Goal: Task Accomplishment & Management: Use online tool/utility

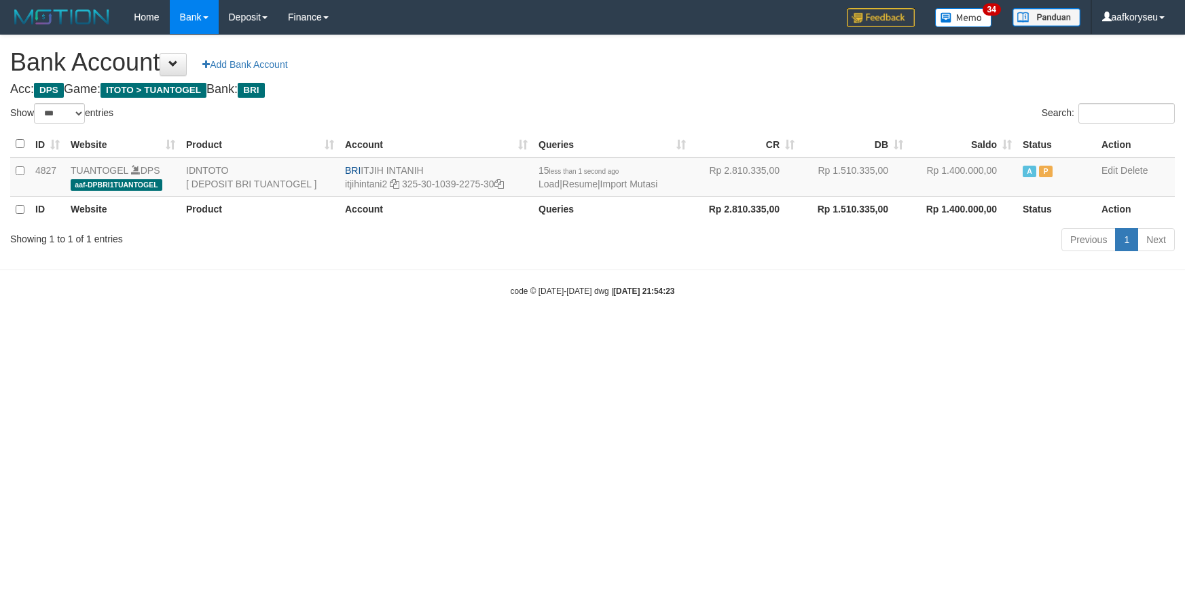
select select "***"
click at [651, 182] on link "Import Mutasi" at bounding box center [629, 184] width 58 height 11
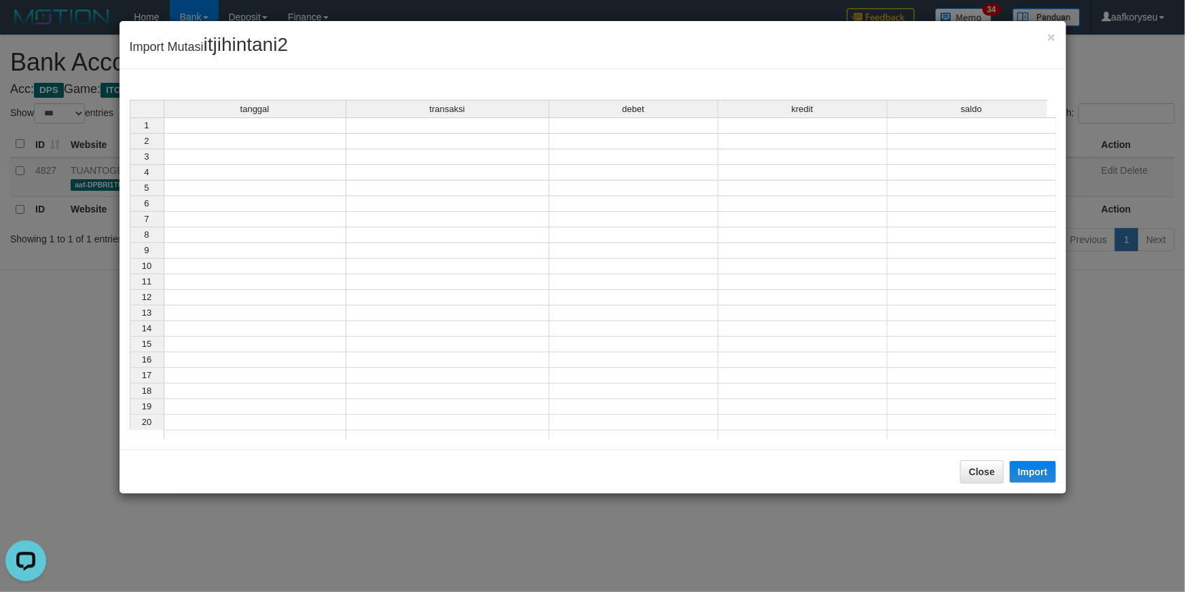
click at [230, 124] on td at bounding box center [255, 126] width 183 height 16
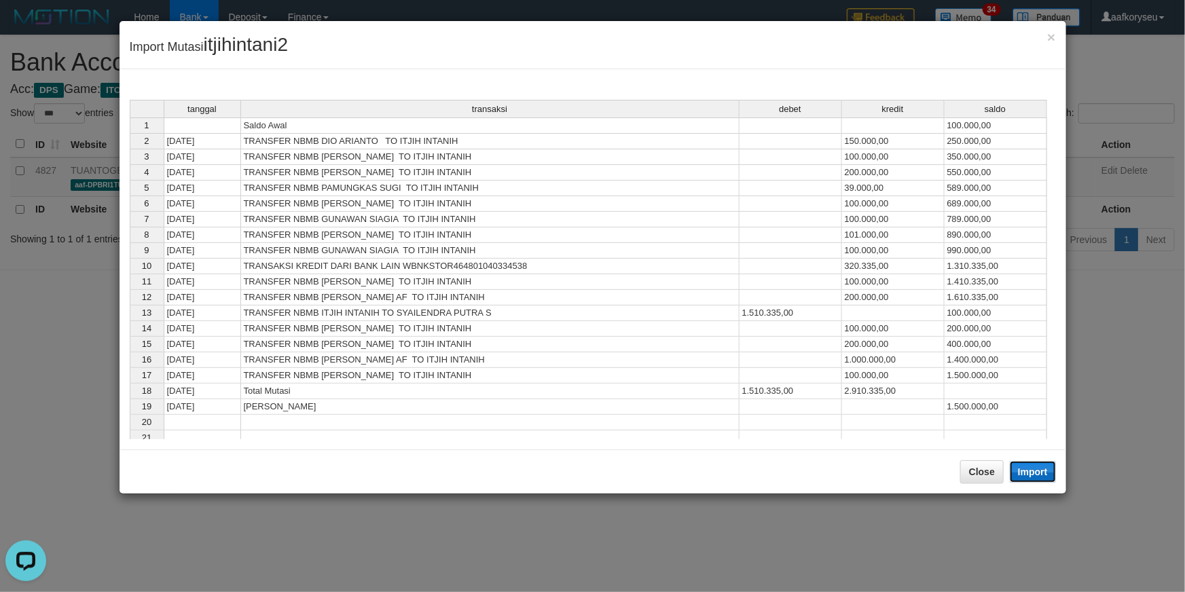
click at [1039, 475] on button "Import" at bounding box center [1033, 472] width 46 height 22
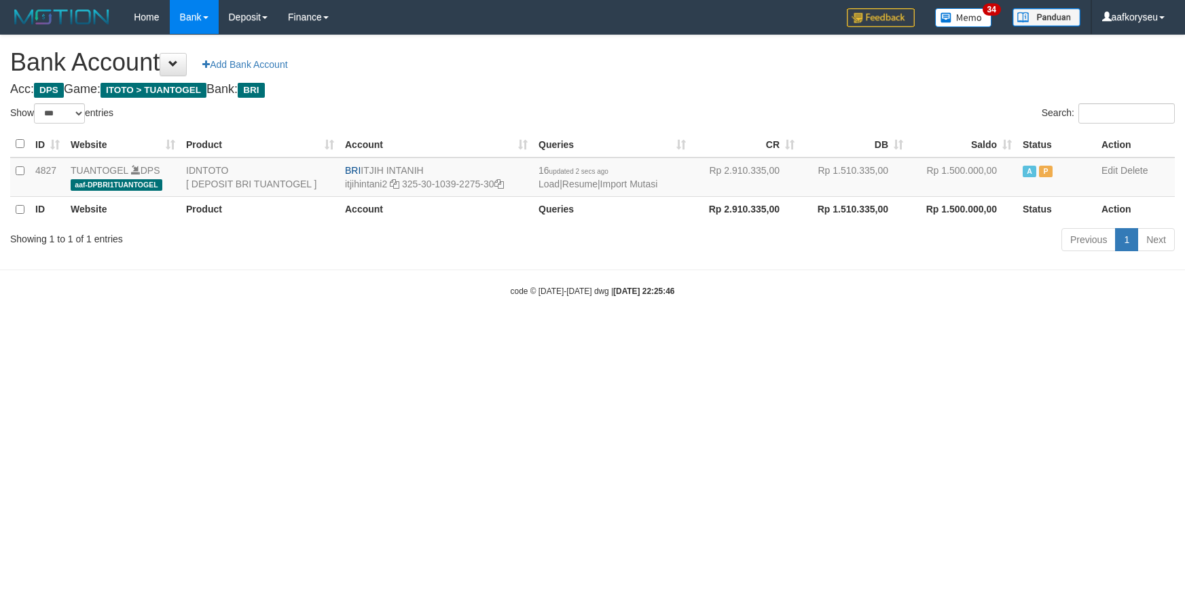
select select "***"
click at [649, 186] on link "Import Mutasi" at bounding box center [629, 184] width 58 height 11
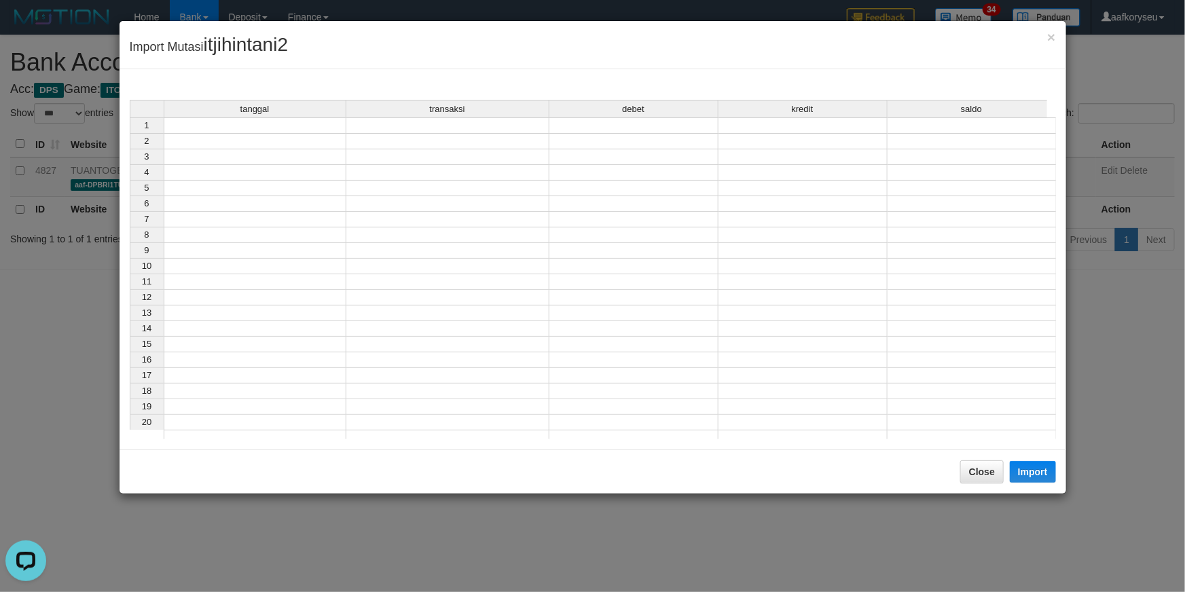
click at [130, 133] on div "tanggal transaksi debet kredit saldo 1 2 3 4 5 6 7 8 9 10 11 12 13 14 15 16 17 …" at bounding box center [130, 273] width 0 height 346
click at [226, 129] on td at bounding box center [255, 126] width 183 height 16
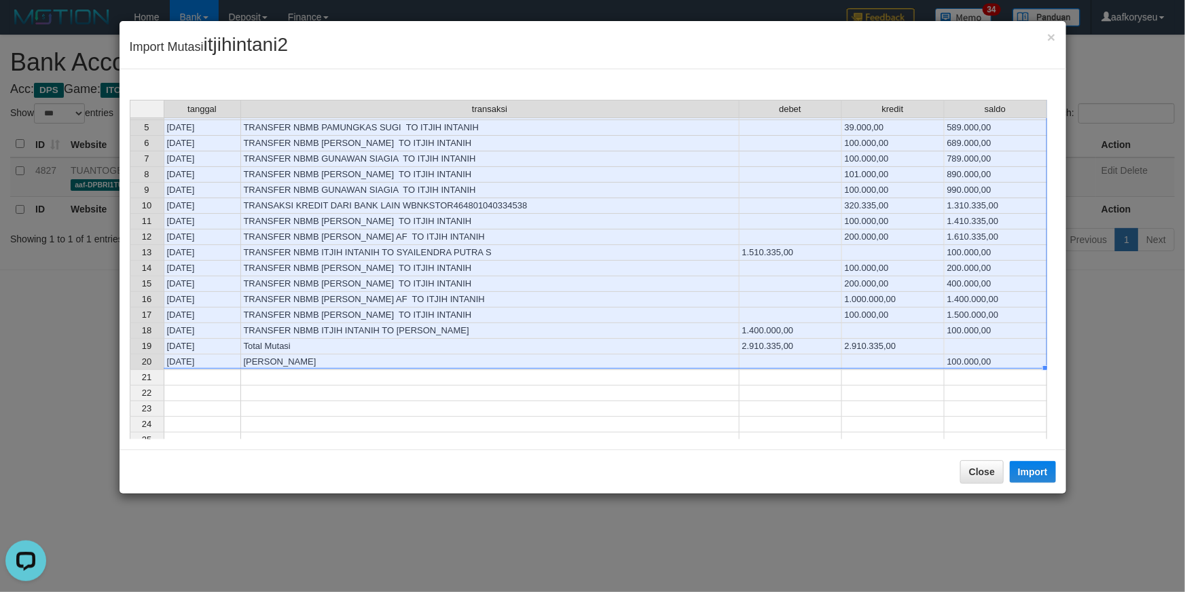
scroll to position [123, 0]
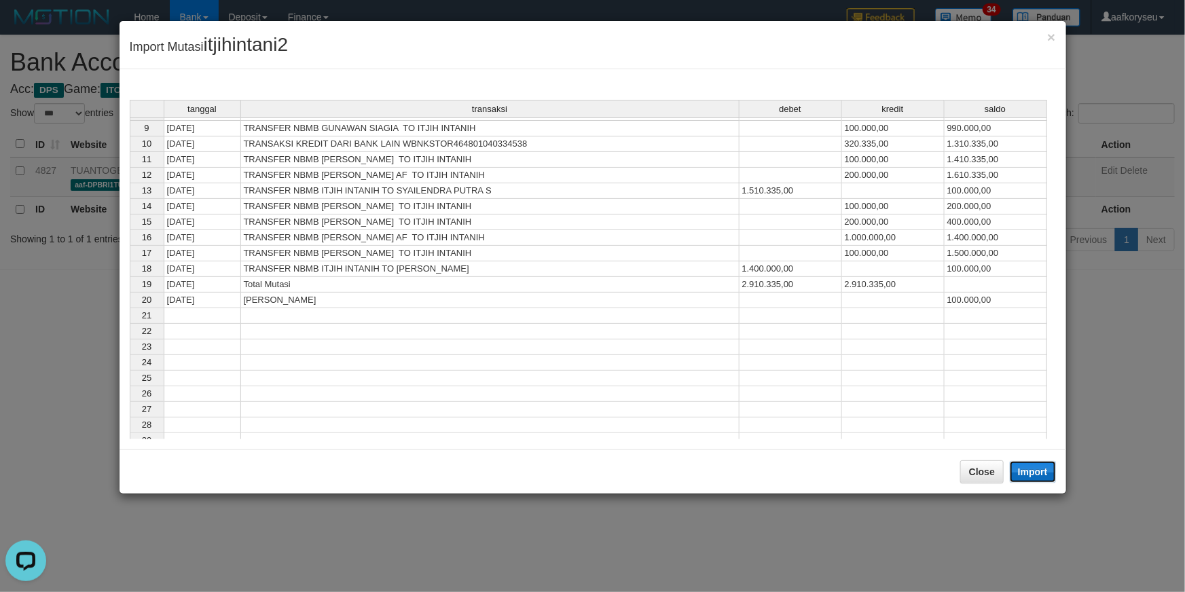
click at [1034, 475] on button "Import" at bounding box center [1033, 472] width 46 height 22
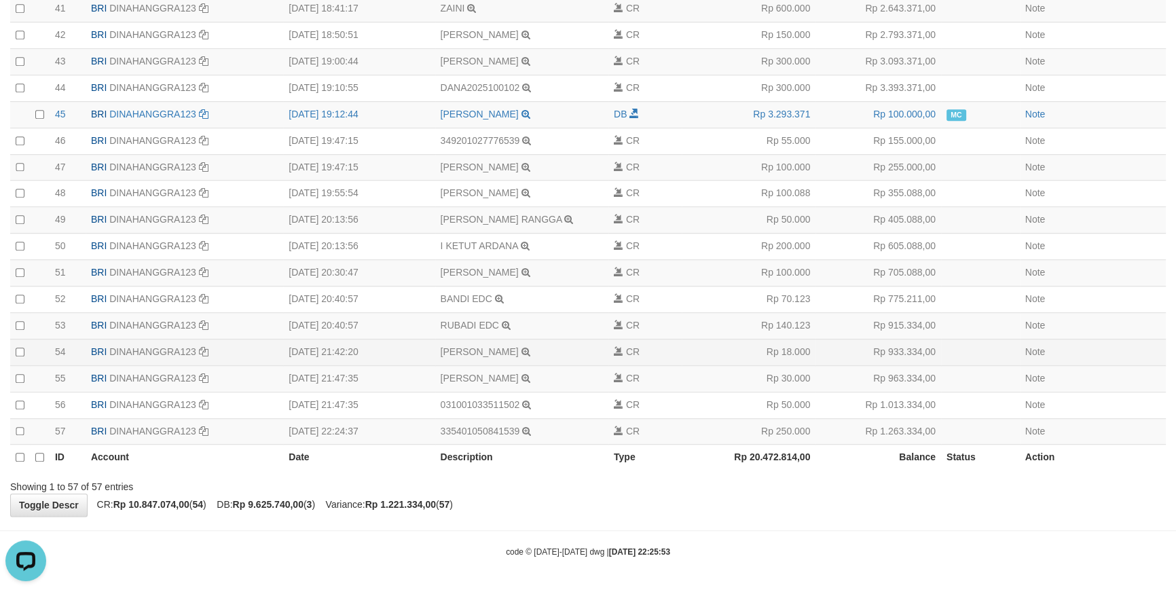
scroll to position [1236, 0]
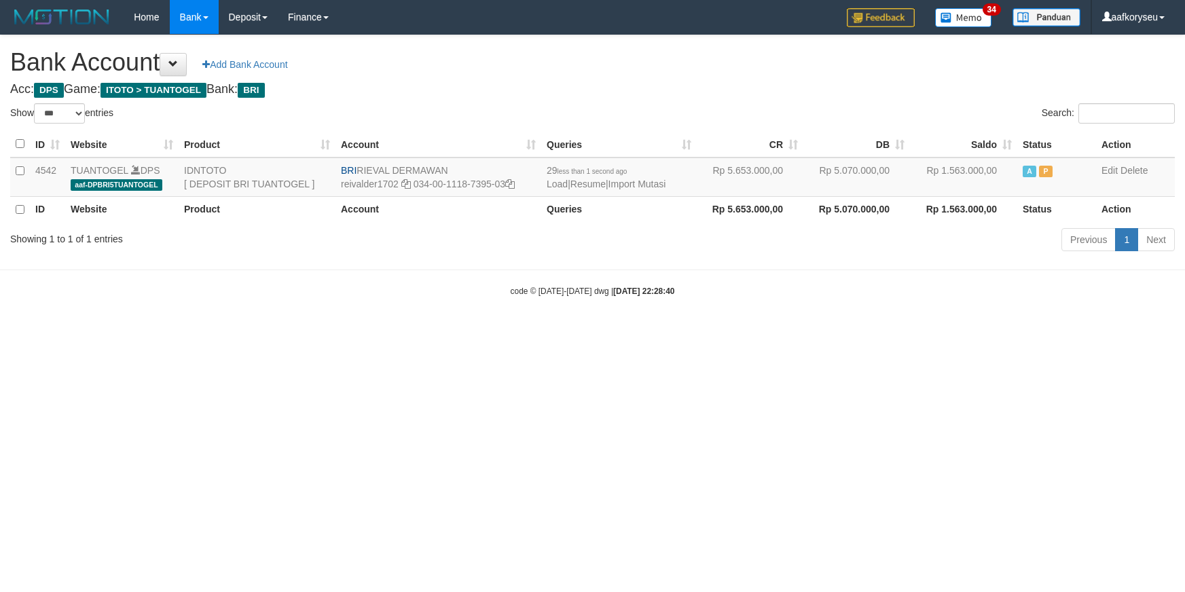
select select "***"
click at [666, 181] on link "Import Mutasi" at bounding box center [638, 184] width 58 height 11
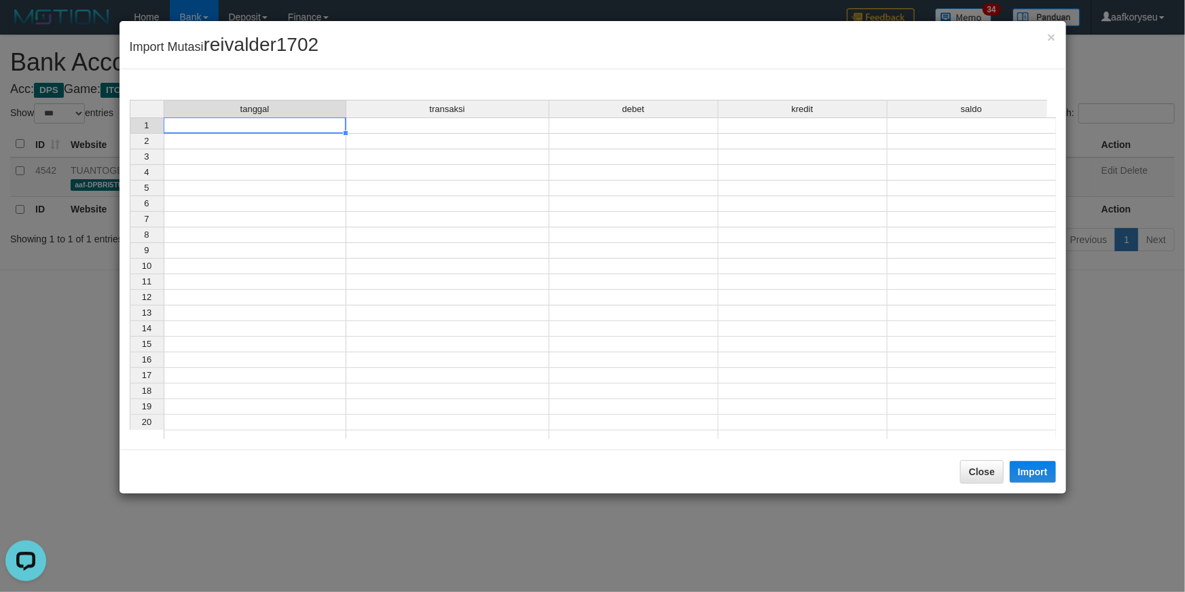
click at [259, 123] on td at bounding box center [255, 126] width 183 height 16
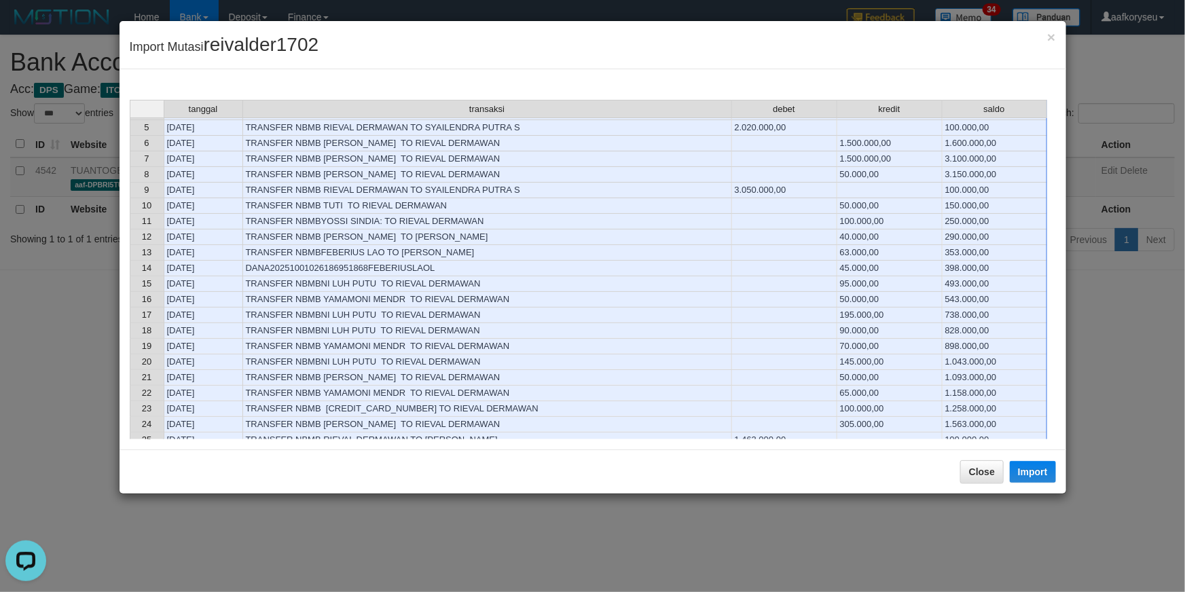
scroll to position [308, 0]
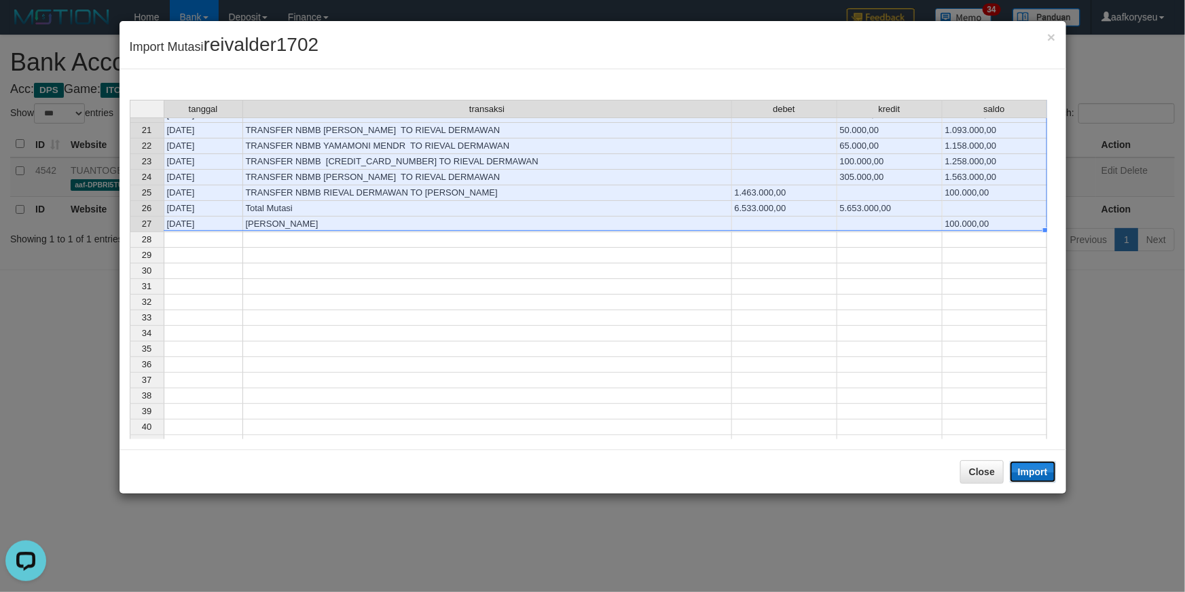
click at [1045, 475] on button "Import" at bounding box center [1033, 472] width 46 height 22
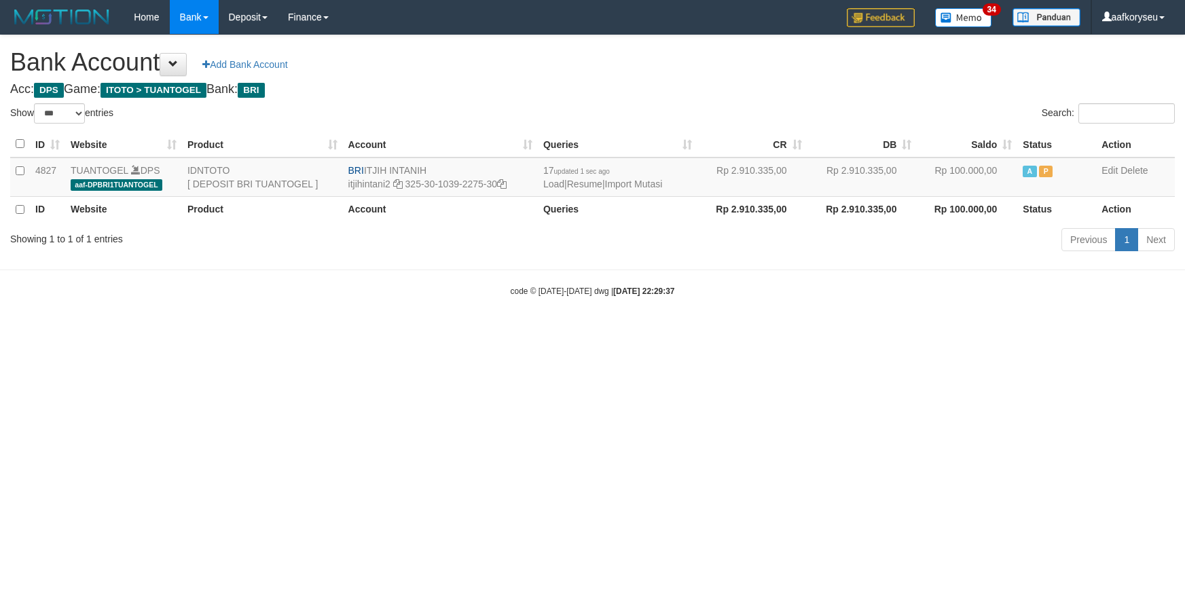
select select "***"
click at [670, 183] on link "Import Mutasi" at bounding box center [642, 184] width 58 height 11
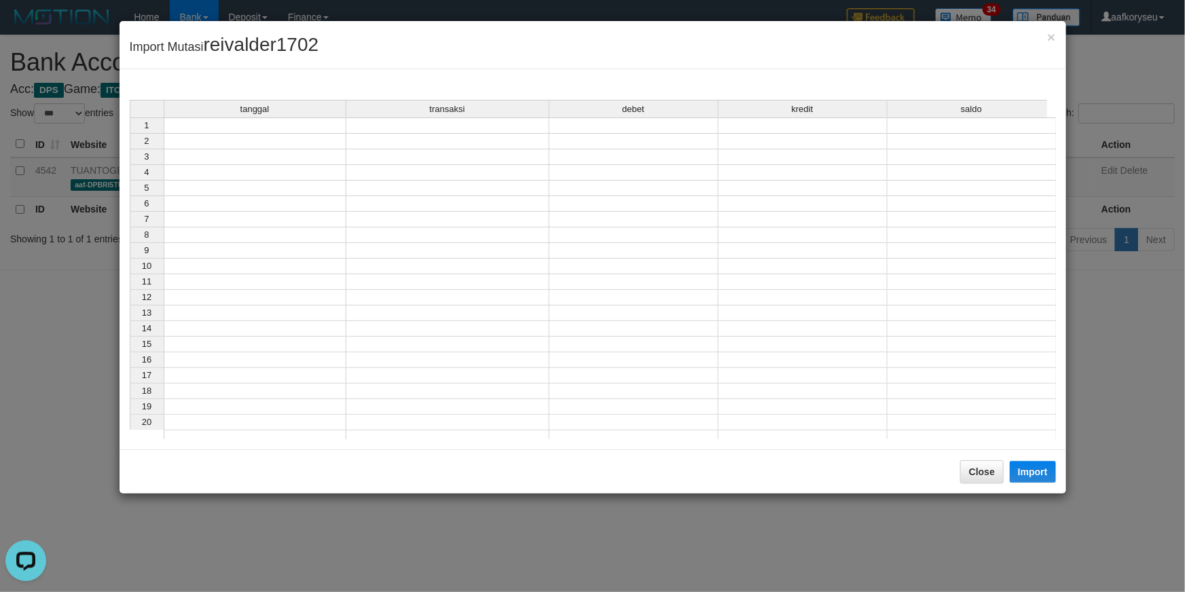
click at [239, 126] on td at bounding box center [255, 126] width 183 height 16
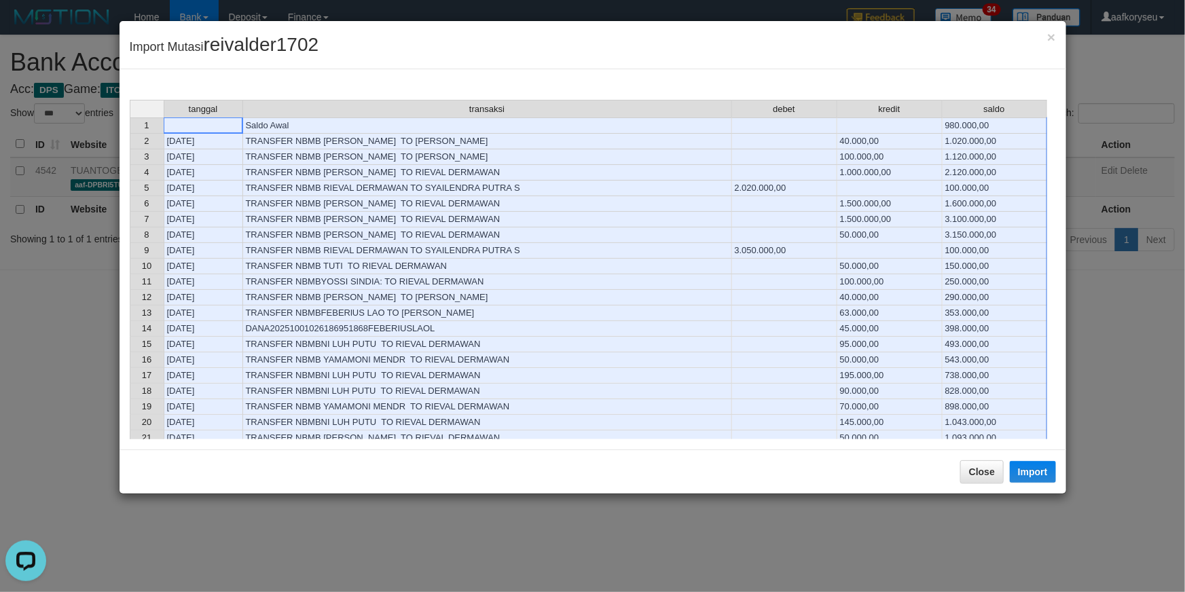
scroll to position [123, 0]
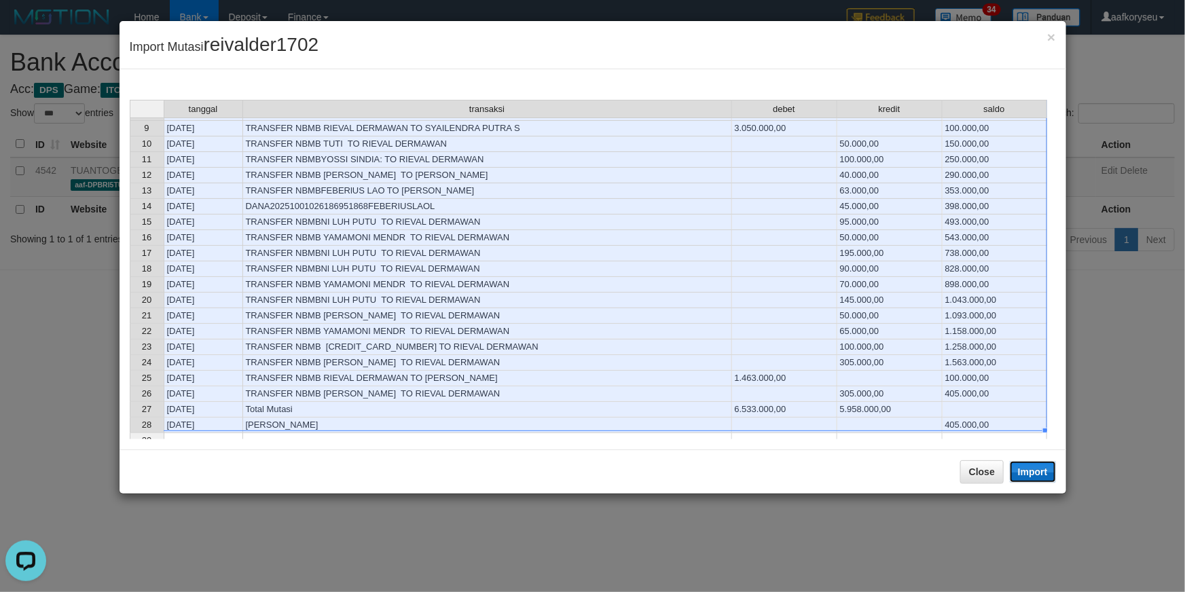
click at [1049, 473] on button "Import" at bounding box center [1033, 472] width 46 height 22
